Goal: Navigation & Orientation: Understand site structure

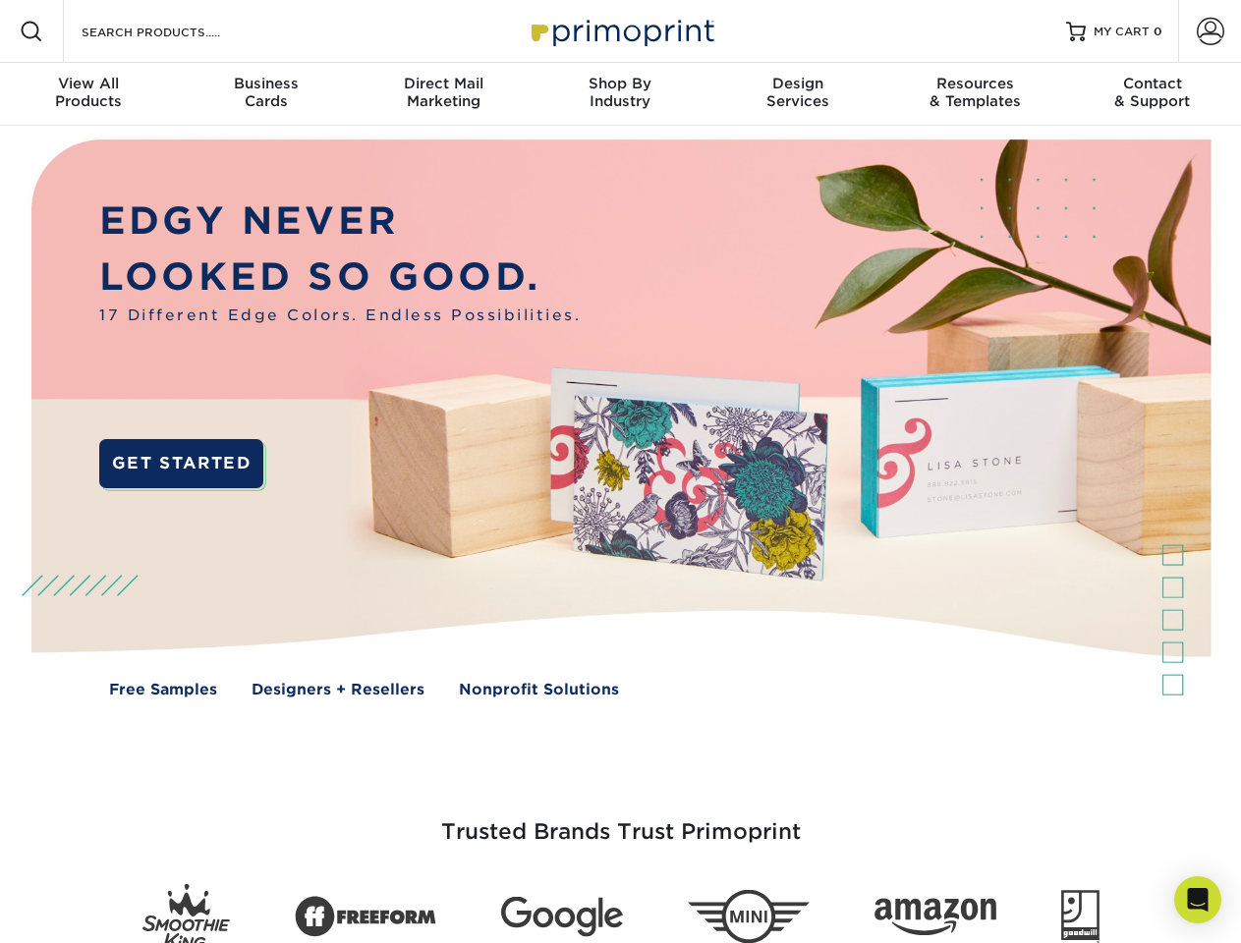
click at [620, 471] on img at bounding box center [620, 433] width 1228 height 614
click at [31, 31] on span at bounding box center [32, 32] width 24 height 24
click at [1209, 31] on span at bounding box center [1210, 32] width 28 height 28
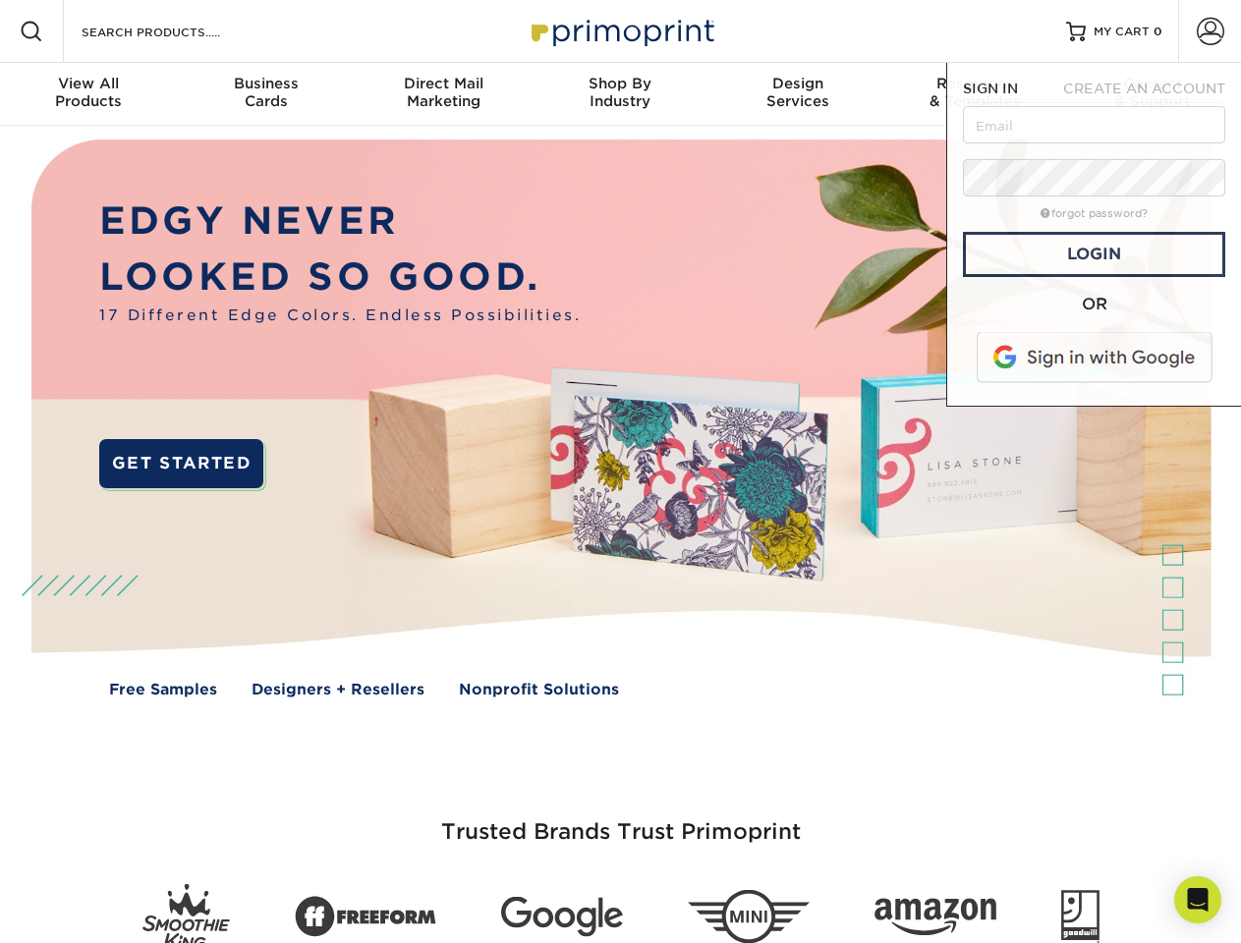
click at [88, 94] on div "View All Products" at bounding box center [88, 92] width 177 height 35
click at [265, 94] on div "Business Cards" at bounding box center [265, 92] width 177 height 35
click at [443, 94] on div "Direct Mail Marketing" at bounding box center [443, 92] width 177 height 35
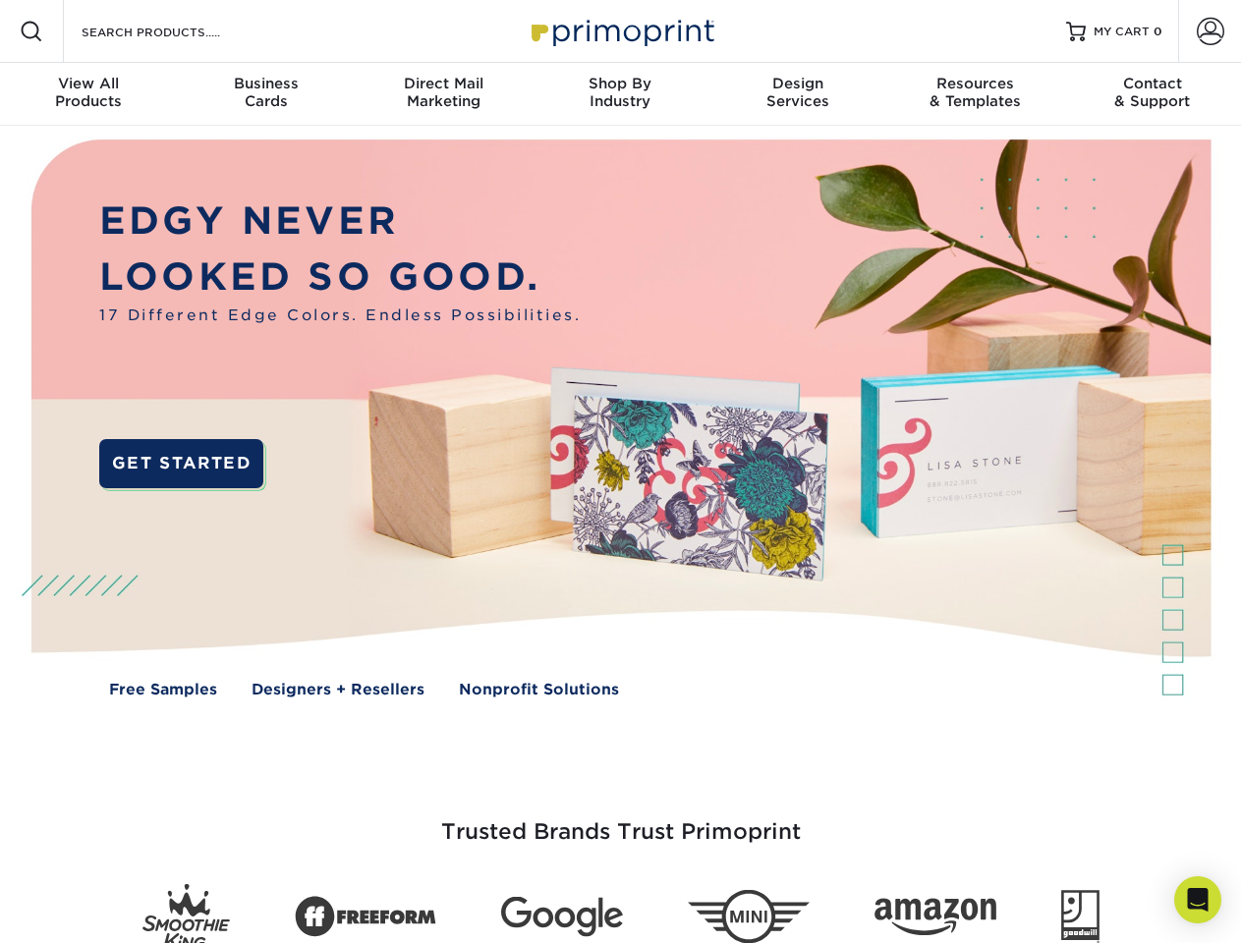
click at [620, 94] on div "Shop By Industry" at bounding box center [619, 92] width 177 height 35
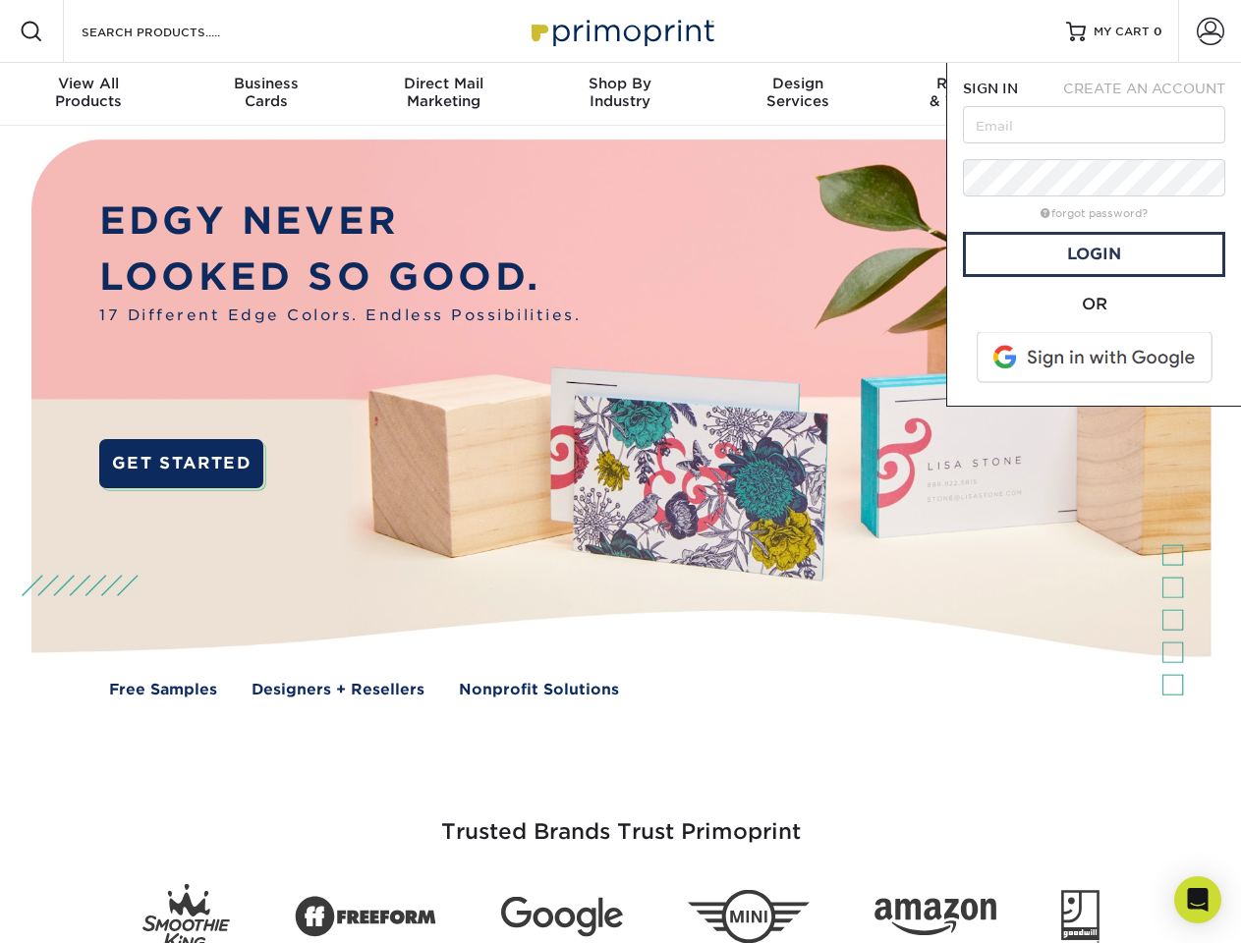
click at [798, 94] on div "Design Services" at bounding box center [797, 92] width 177 height 35
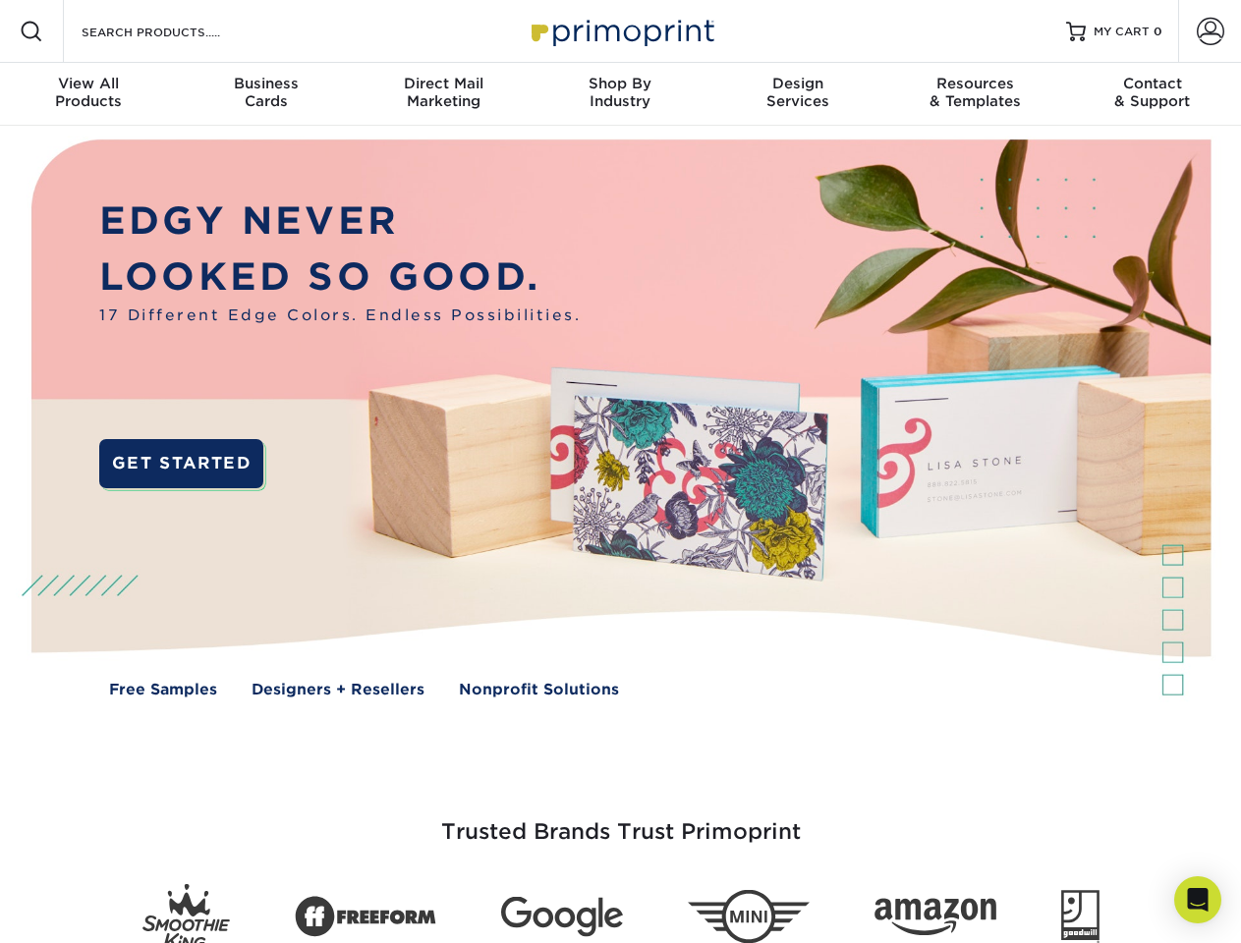
click at [974, 94] on span "SIGN IN" at bounding box center [990, 89] width 55 height 16
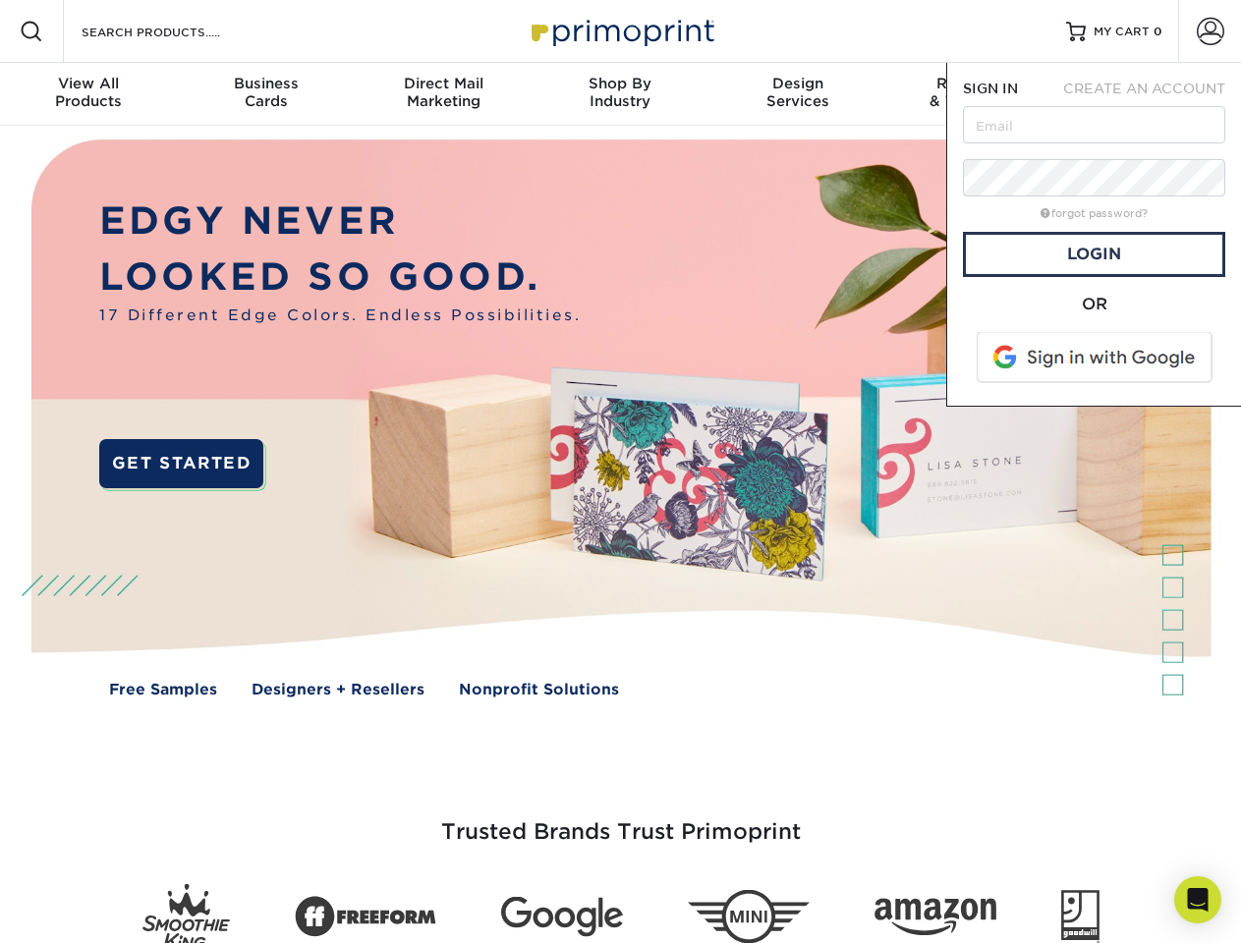
click at [1152, 94] on div "Contact & Support" at bounding box center [1152, 92] width 177 height 35
